Goal: Learn about a topic

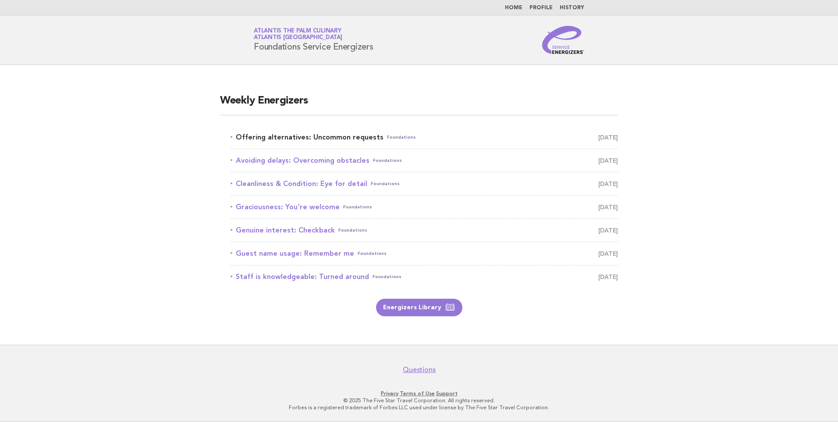
click at [338, 132] on link "Offering alternatives: Uncommon requests Foundations [DATE]" at bounding box center [425, 137] width 388 height 12
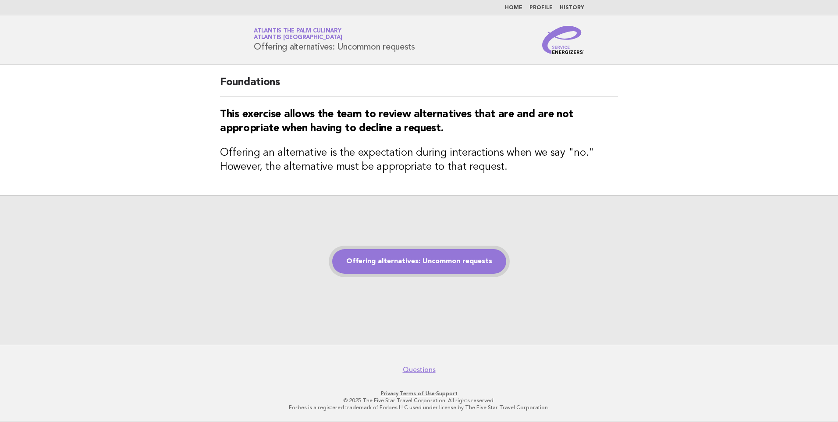
click at [392, 253] on link "Offering alternatives: Uncommon requests" at bounding box center [419, 261] width 174 height 25
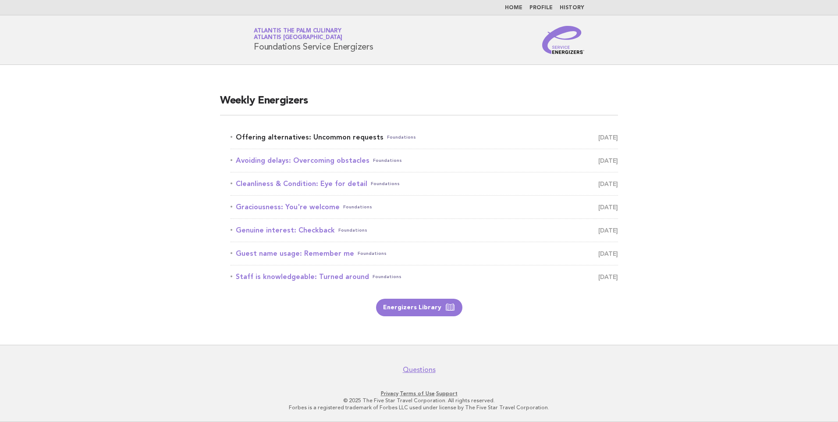
click at [278, 139] on link "Offering alternatives: Uncommon requests Foundations [DATE]" at bounding box center [425, 137] width 388 height 12
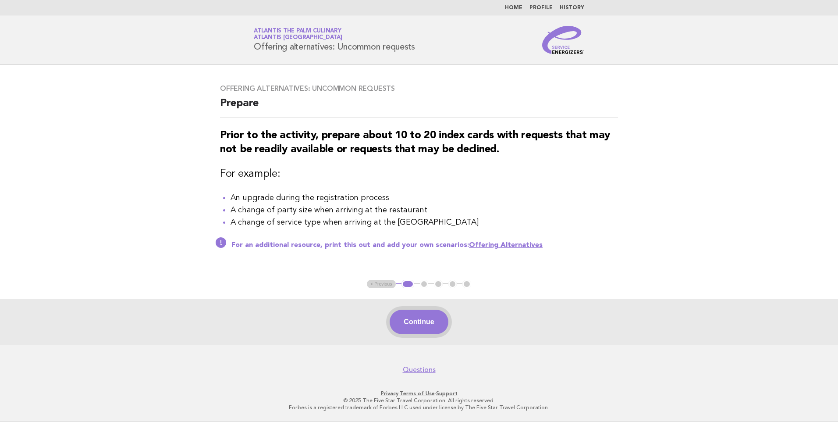
click at [416, 322] on button "Continue" at bounding box center [419, 322] width 58 height 25
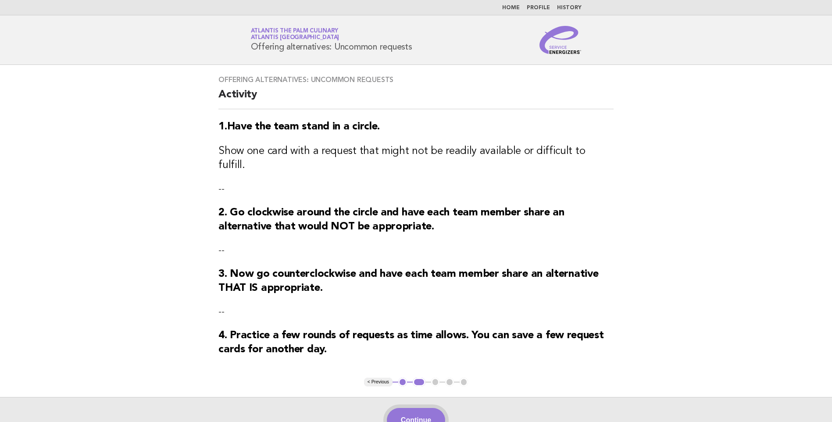
click at [425, 408] on button "Continue" at bounding box center [416, 420] width 58 height 25
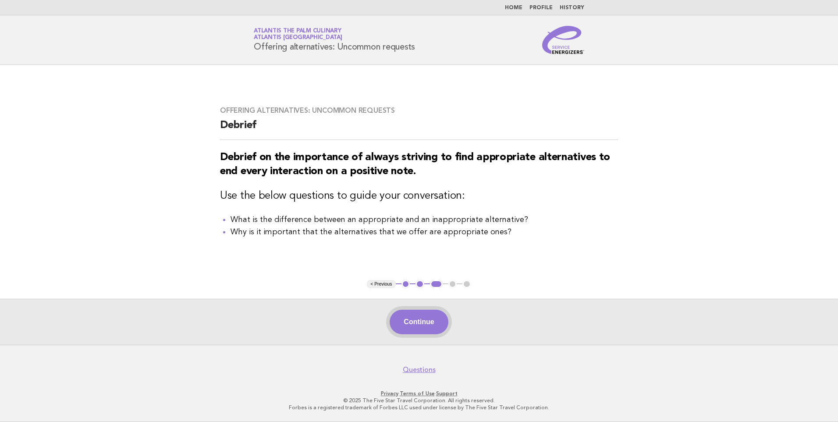
click at [421, 322] on button "Continue" at bounding box center [419, 322] width 58 height 25
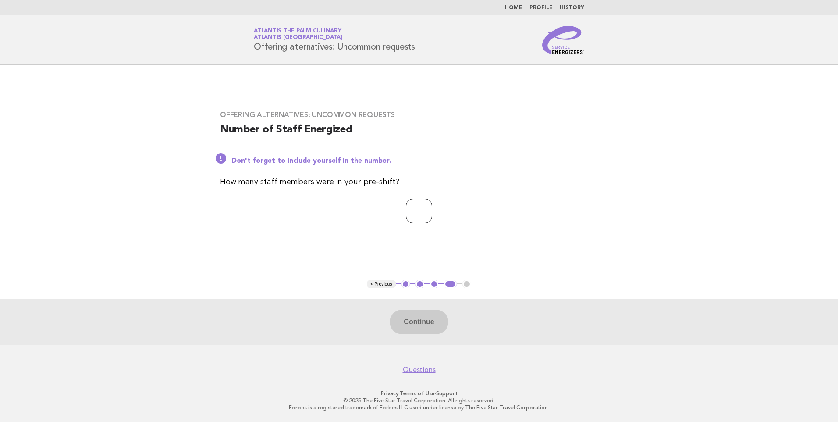
click at [406, 207] on input "number" at bounding box center [419, 211] width 26 height 25
type input "**"
click at [419, 327] on button "Continue" at bounding box center [419, 322] width 58 height 25
